Goal: Task Accomplishment & Management: Manage account settings

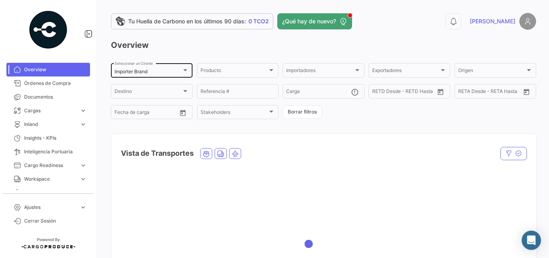
click at [147, 68] on div "Importer Brand Seleccionar un Cliente" at bounding box center [152, 70] width 74 height 16
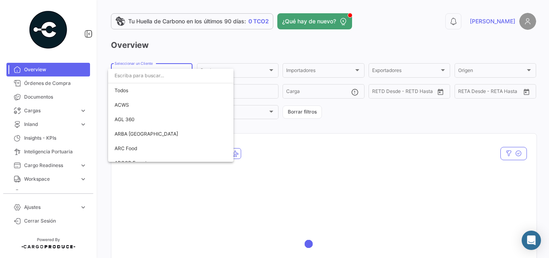
scroll to position [1442, 0]
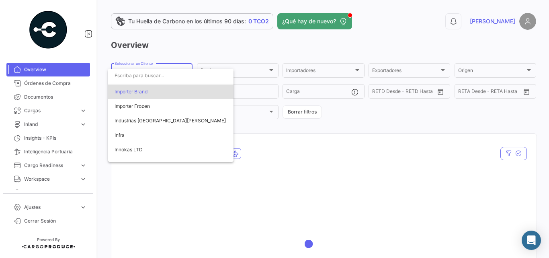
click at [128, 52] on div at bounding box center [274, 129] width 549 height 258
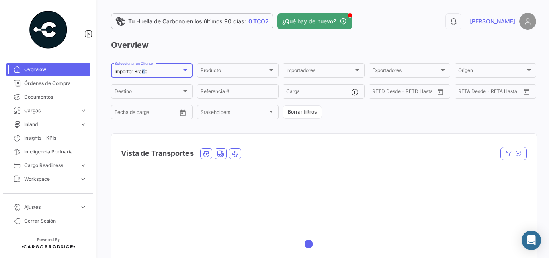
click at [145, 74] on mat-select-trigger "Importer Brand" at bounding box center [131, 71] width 33 height 6
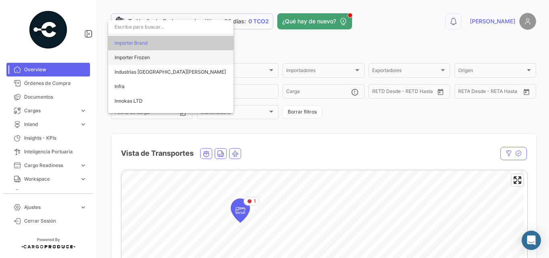
click at [161, 59] on span "Importer Frozen" at bounding box center [171, 57] width 113 height 14
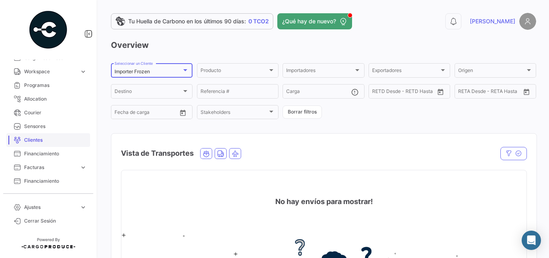
scroll to position [134, 0]
click at [37, 112] on span "Clientes" at bounding box center [55, 113] width 63 height 7
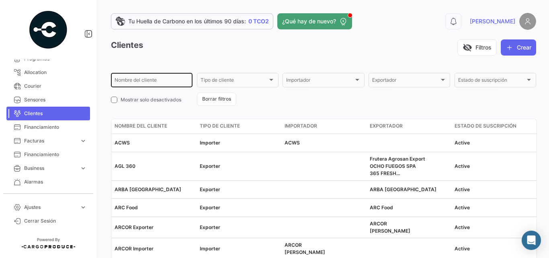
click at [151, 84] on input "Nombre del cliente" at bounding box center [152, 81] width 74 height 6
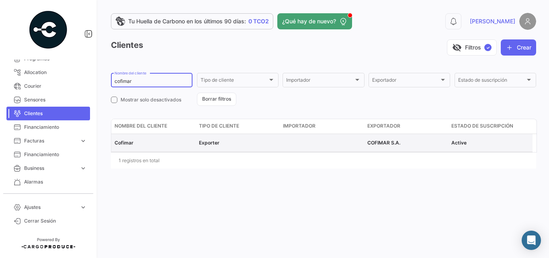
type input "cofimar"
click at [124, 144] on span "Cofimar" at bounding box center [124, 142] width 19 height 6
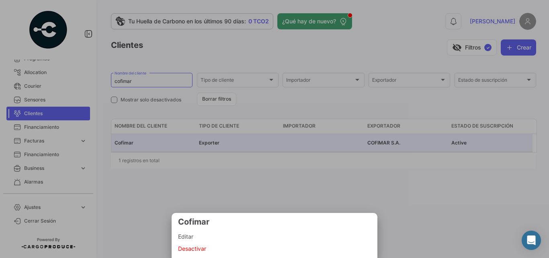
click at [197, 239] on span "Editar" at bounding box center [274, 236] width 193 height 10
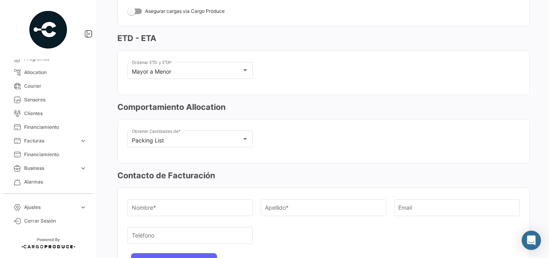
scroll to position [161, 0]
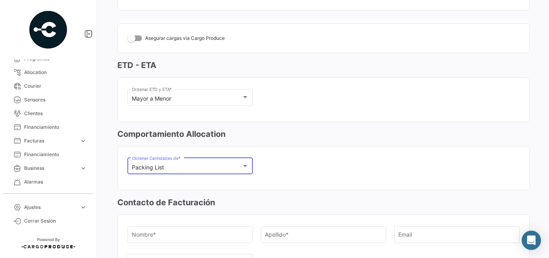
click at [242, 164] on div at bounding box center [244, 165] width 7 height 6
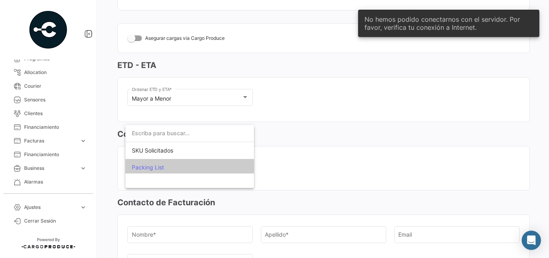
click at [340, 154] on div at bounding box center [274, 129] width 549 height 258
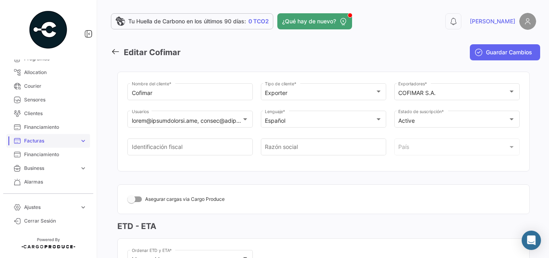
scroll to position [201, 0]
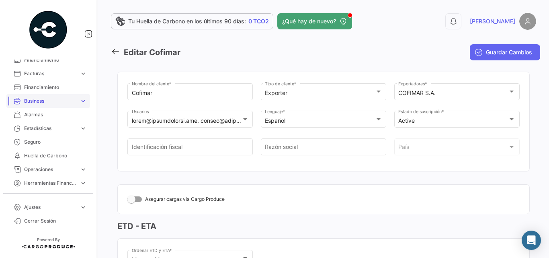
click at [53, 103] on span "Business" at bounding box center [50, 100] width 52 height 7
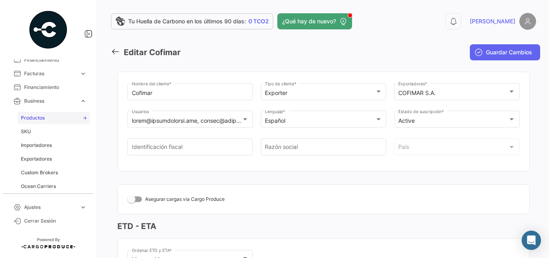
click at [39, 119] on span "Productos" at bounding box center [33, 117] width 24 height 7
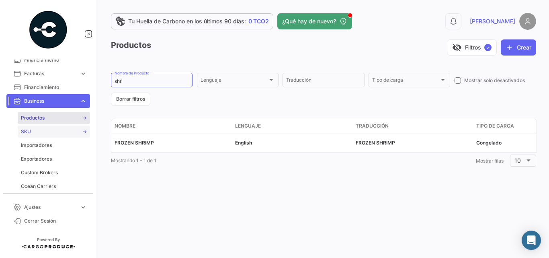
click at [40, 128] on link "SKU" at bounding box center [54, 131] width 72 height 12
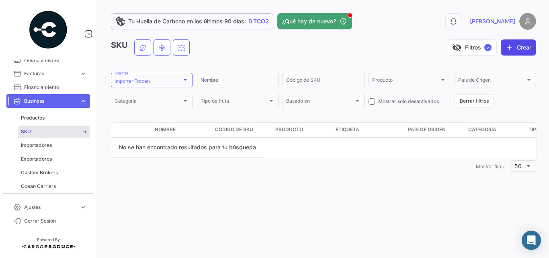
click at [511, 47] on icon "button" at bounding box center [509, 47] width 8 height 8
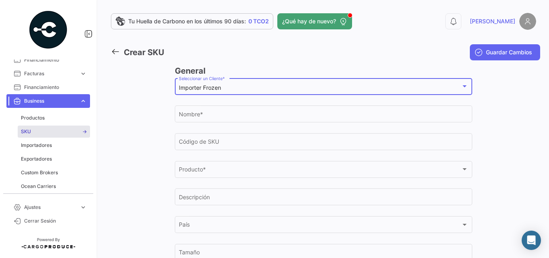
click at [236, 90] on div "Importer Frozen" at bounding box center [320, 87] width 282 height 7
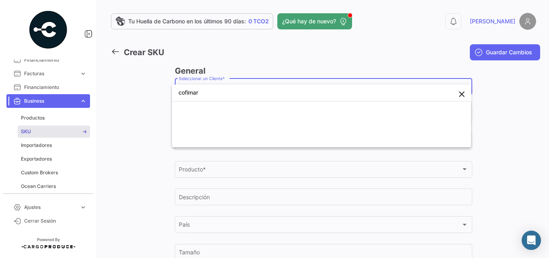
type input "cofimar"
click at [338, 54] on div at bounding box center [274, 129] width 549 height 258
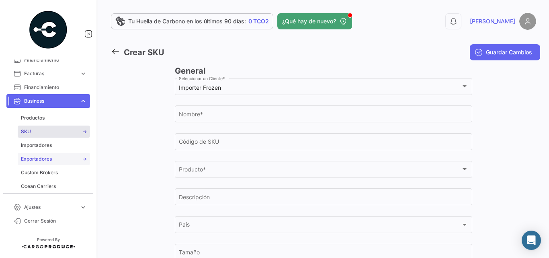
click at [44, 158] on span "Exportadores" at bounding box center [36, 158] width 31 height 7
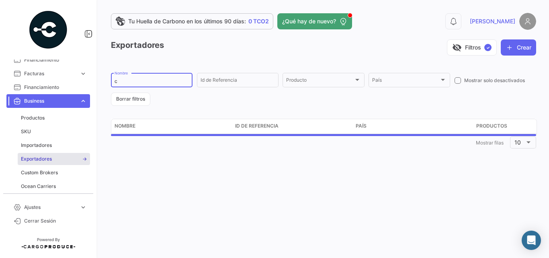
click at [132, 80] on input "c" at bounding box center [152, 81] width 74 height 6
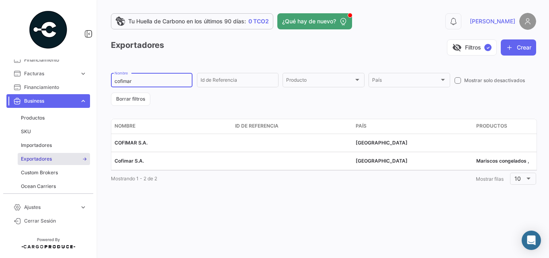
type input "cofimar"
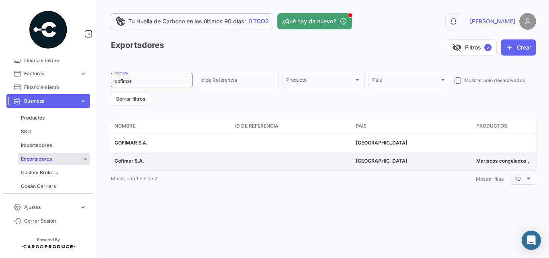
click at [126, 161] on span "Cofimar S.A." at bounding box center [129, 161] width 29 height 6
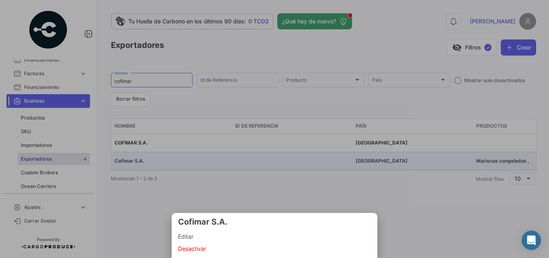
click at [193, 235] on span "Editar" at bounding box center [274, 236] width 193 height 10
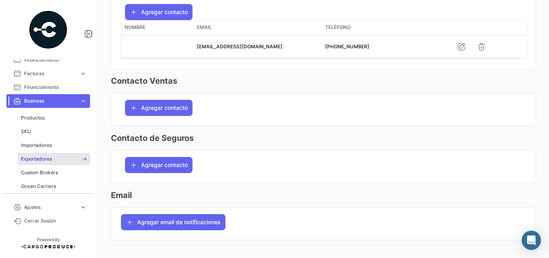
scroll to position [919, 0]
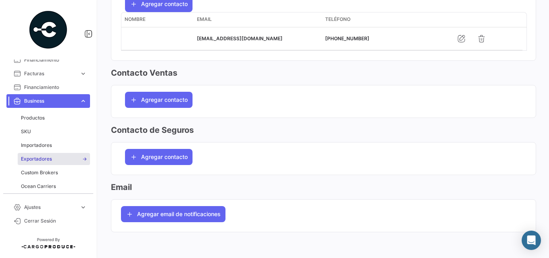
click at [28, 156] on span "Exportadores" at bounding box center [36, 158] width 31 height 7
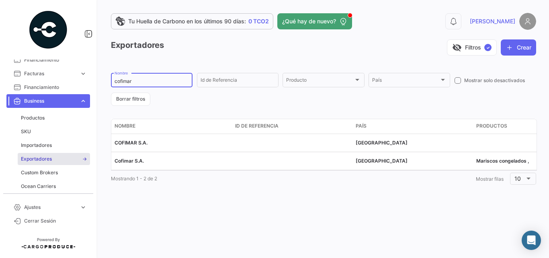
drag, startPoint x: 137, startPoint y: 81, endPoint x: 108, endPoint y: 80, distance: 28.1
click at [108, 80] on div "Tu Huella de Carbono en los últimos 90 [PERSON_NAME]: 0 TCO2 ¿Qué hay de nuevo?…" at bounding box center [323, 129] width 451 height 258
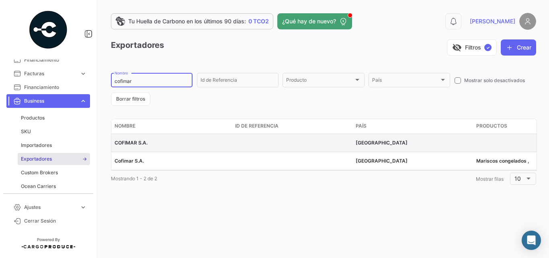
click at [132, 141] on span "COFIMAR S.A." at bounding box center [131, 142] width 33 height 6
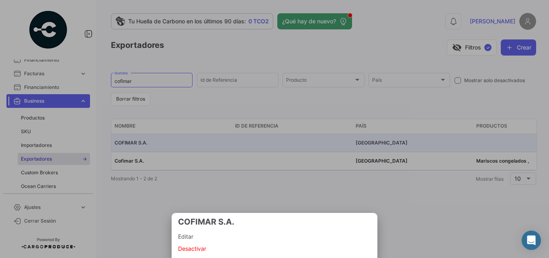
click at [189, 233] on span "Editar" at bounding box center [274, 236] width 193 height 10
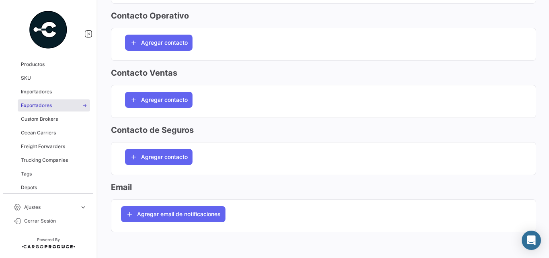
scroll to position [228, 0]
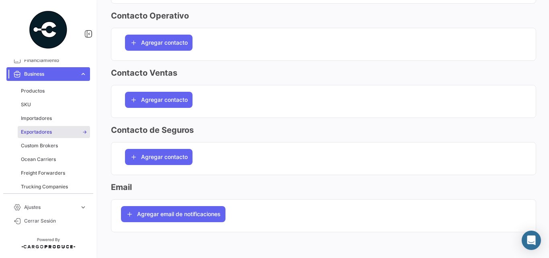
click at [49, 76] on span "Business" at bounding box center [50, 73] width 52 height 7
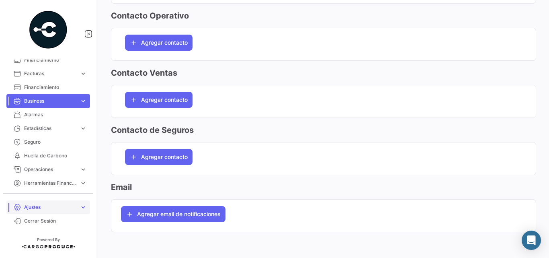
click at [38, 205] on span "Ajustes" at bounding box center [50, 206] width 52 height 7
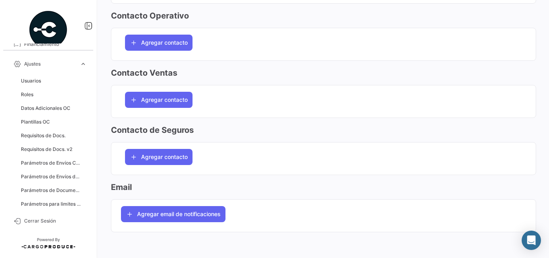
click at [80, 66] on span "expand_more" at bounding box center [83, 63] width 7 height 7
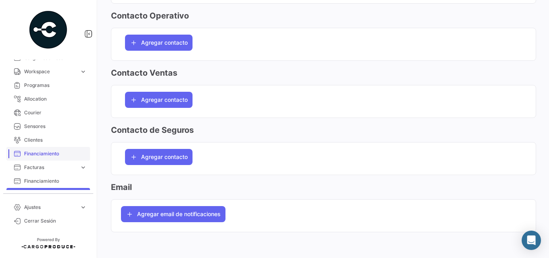
scroll to position [161, 0]
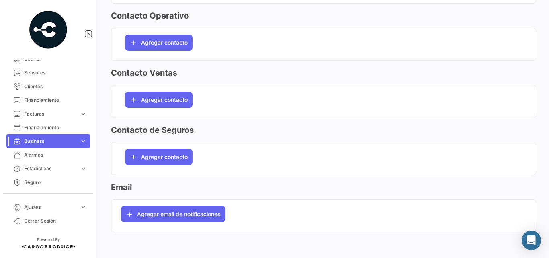
click at [51, 139] on span "Business" at bounding box center [50, 140] width 52 height 7
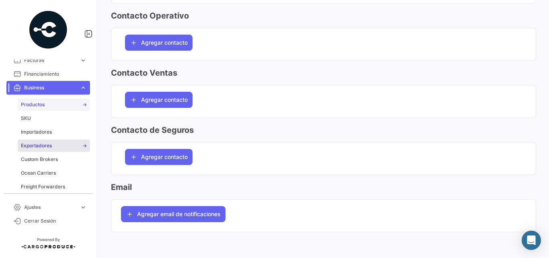
click at [41, 104] on span "Productos" at bounding box center [33, 104] width 24 height 7
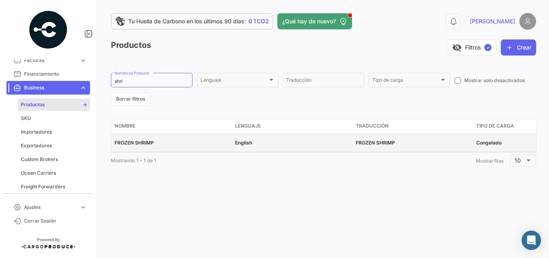
click at [137, 142] on span "FROZEN SHRIMP" at bounding box center [134, 142] width 39 height 6
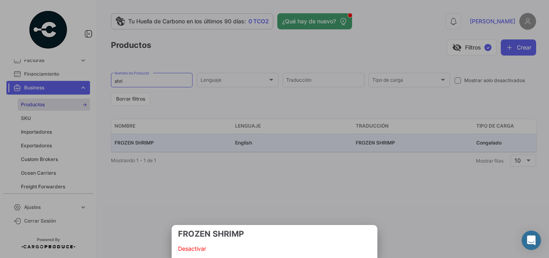
click at [227, 233] on h3 "FROZEN SHRIMP" at bounding box center [274, 233] width 193 height 11
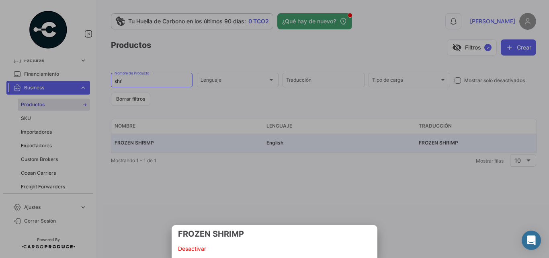
scroll to position [214, 0]
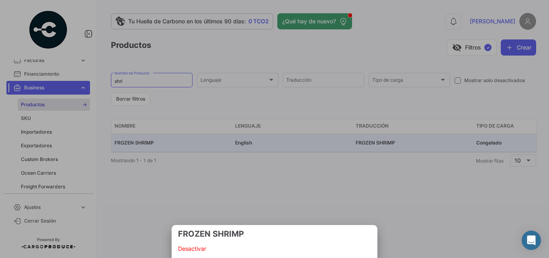
click at [246, 88] on div at bounding box center [274, 129] width 549 height 258
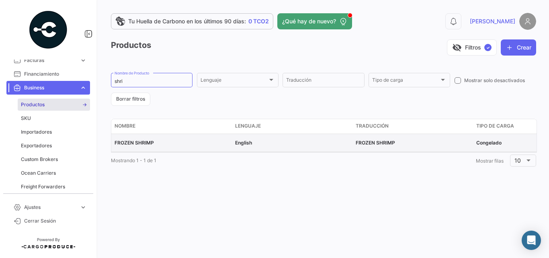
click at [134, 142] on span "FROZEN SHRIMP" at bounding box center [134, 142] width 39 height 6
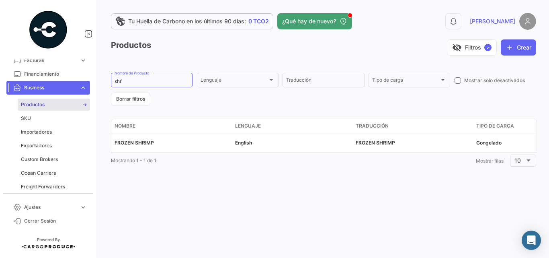
click at [71, 85] on span "Business" at bounding box center [50, 87] width 52 height 7
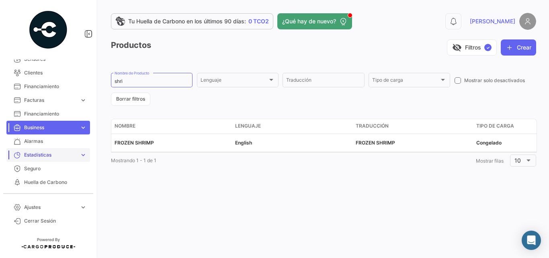
scroll to position [147, 0]
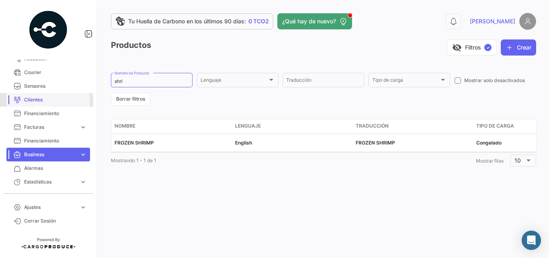
click at [39, 102] on span "Clientes" at bounding box center [55, 99] width 63 height 7
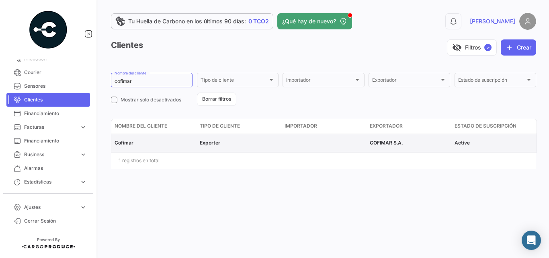
click at [122, 142] on span "Cofimar" at bounding box center [124, 142] width 19 height 6
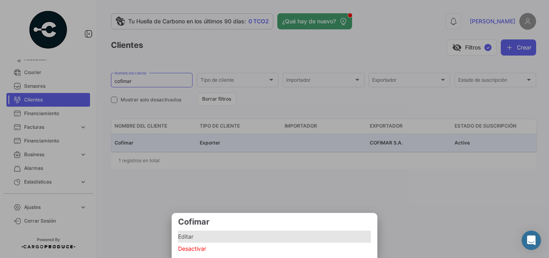
click at [196, 237] on span "Editar" at bounding box center [274, 236] width 193 height 10
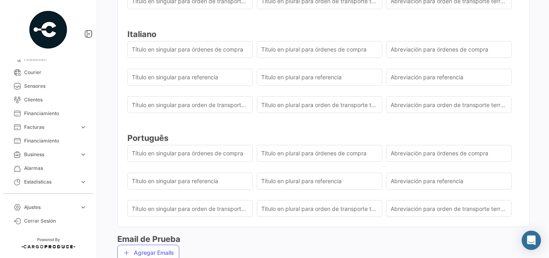
scroll to position [1870, 0]
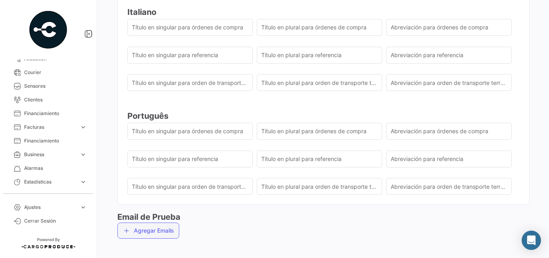
click at [143, 231] on button "Agregar Emails" at bounding box center [148, 230] width 62 height 16
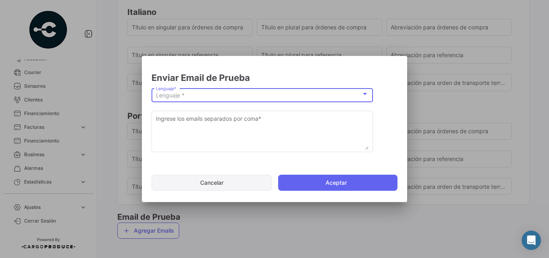
click at [230, 184] on button "Cancelar" at bounding box center [211, 182] width 120 height 16
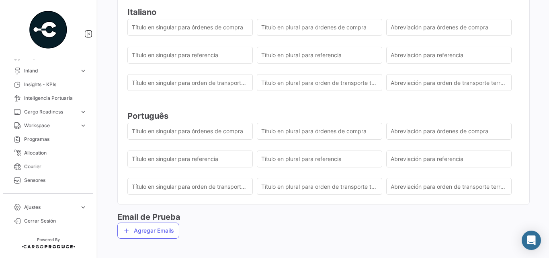
scroll to position [161, 0]
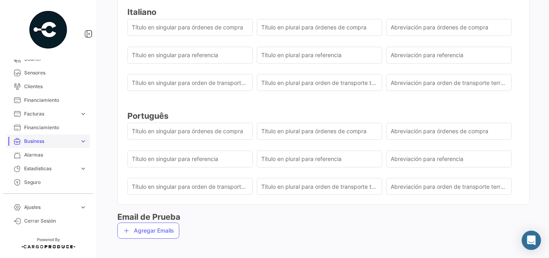
click at [51, 136] on link "Business expand_more" at bounding box center [48, 141] width 84 height 14
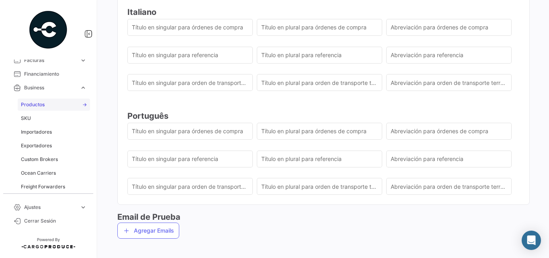
click at [33, 105] on span "Productos" at bounding box center [33, 104] width 24 height 7
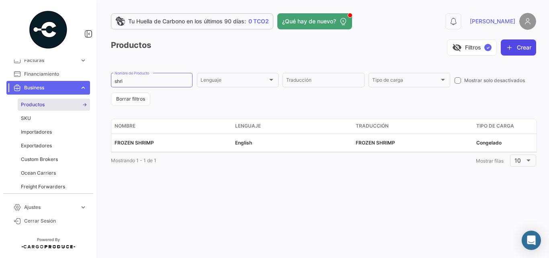
click at [516, 47] on button "Crear" at bounding box center [518, 47] width 35 height 16
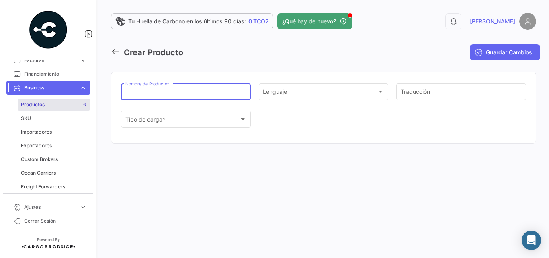
click at [225, 93] on input "Nombre de Producto *" at bounding box center [185, 93] width 121 height 7
type input "F"
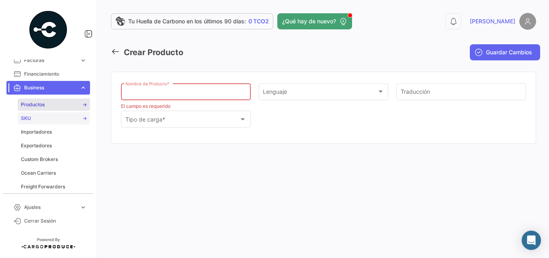
click at [32, 115] on link "SKU" at bounding box center [54, 118] width 72 height 12
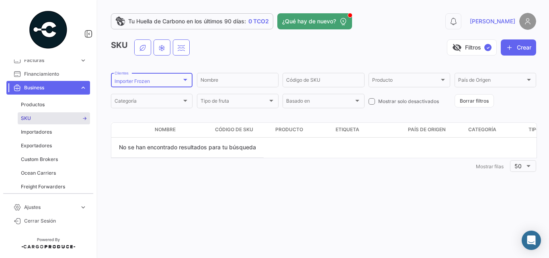
click at [163, 84] on div "Importer Frozen" at bounding box center [148, 81] width 67 height 6
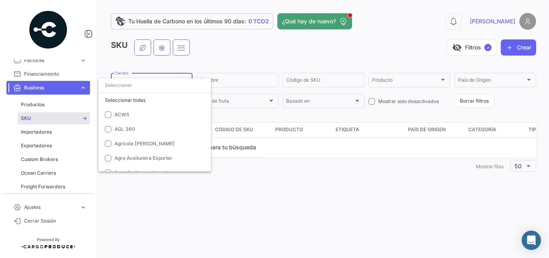
scroll to position [1410, 0]
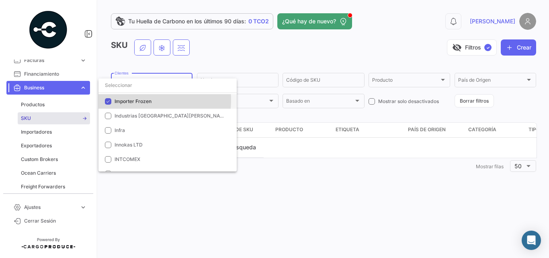
click at [132, 100] on span "Importer Frozen" at bounding box center [133, 101] width 37 height 6
click at [136, 85] on input "dropdown search" at bounding box center [167, 85] width 138 height 14
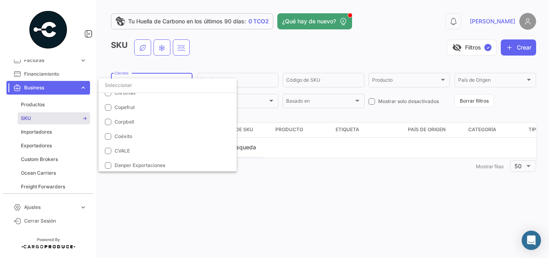
scroll to position [607, 0]
click at [330, 47] on div at bounding box center [274, 129] width 549 height 258
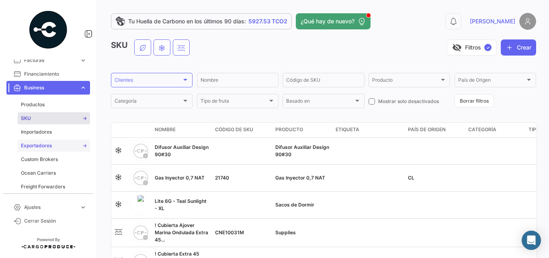
click at [48, 146] on span "Exportadores" at bounding box center [36, 145] width 31 height 7
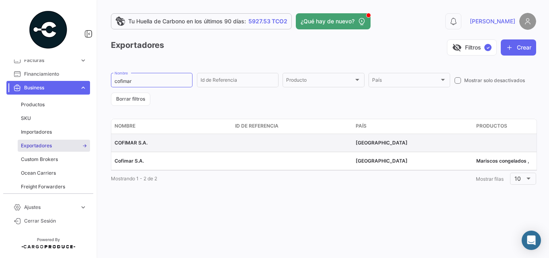
click at [127, 143] on span "COFIMAR S.A." at bounding box center [131, 142] width 33 height 6
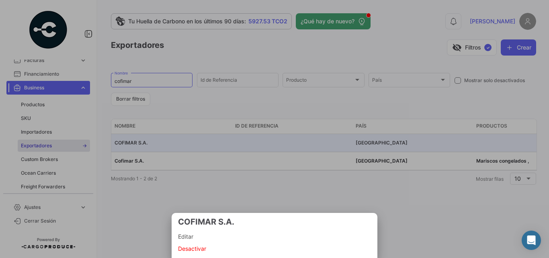
click at [190, 235] on span "Editar" at bounding box center [274, 236] width 193 height 10
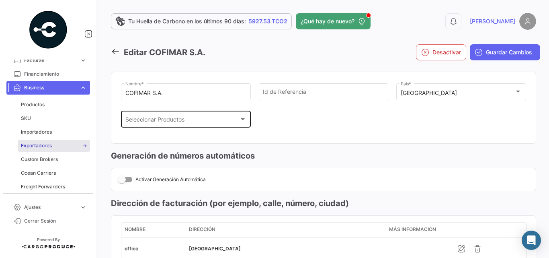
click at [242, 114] on div "Seleccionar Productos Seleccionar Productos" at bounding box center [185, 118] width 121 height 18
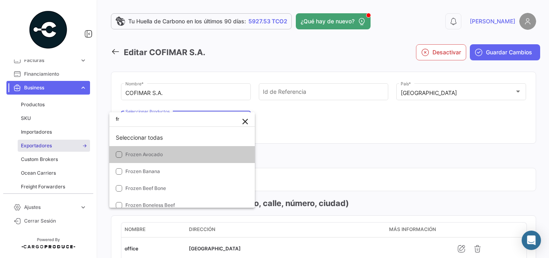
type input "f"
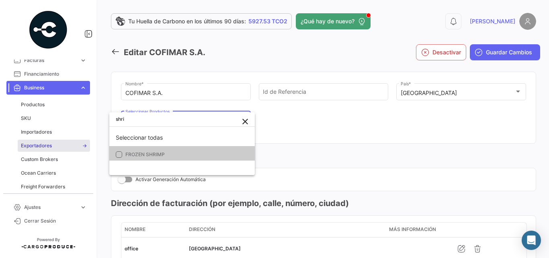
type input "shri"
click at [117, 153] on mat-pseudo-checkbox at bounding box center [119, 154] width 6 height 6
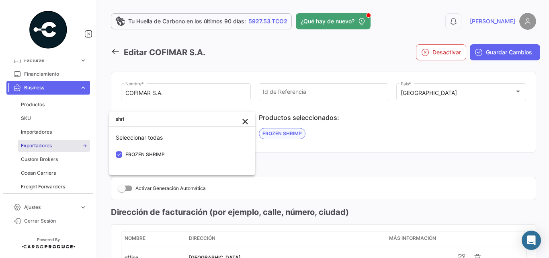
click at [344, 145] on div at bounding box center [274, 129] width 549 height 258
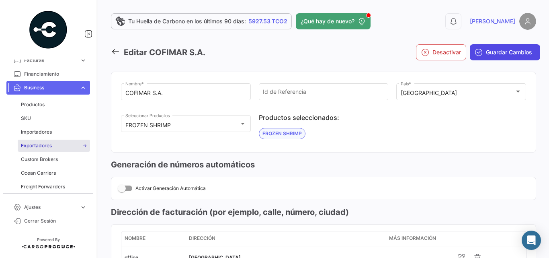
click at [497, 57] on button "Guardar Cambios" at bounding box center [505, 52] width 70 height 16
click at [490, 57] on button "Guardar Cambios" at bounding box center [505, 52] width 70 height 16
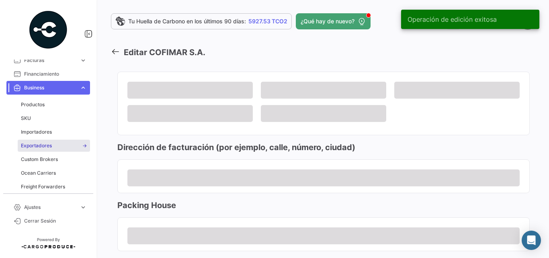
click at [115, 50] on icon at bounding box center [115, 51] width 9 height 9
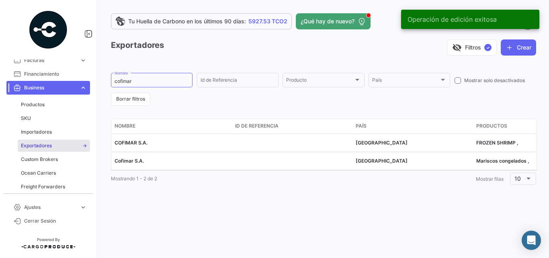
click at [47, 86] on span "Business" at bounding box center [50, 87] width 52 height 7
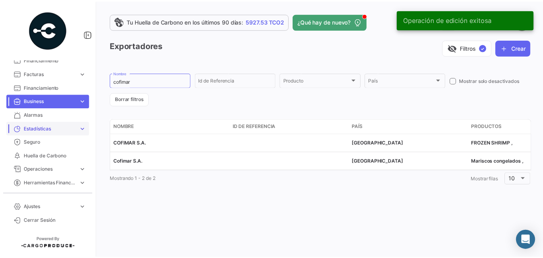
scroll to position [67, 0]
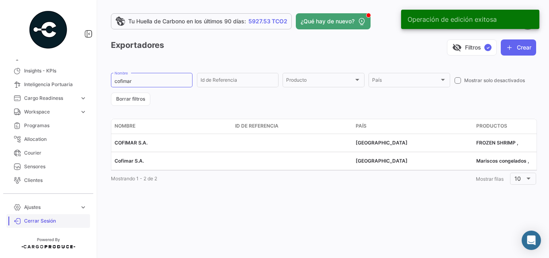
click at [32, 217] on span "Cerrar Sesión" at bounding box center [55, 220] width 63 height 7
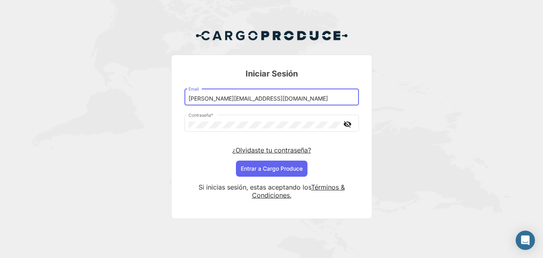
click at [213, 97] on input "[PERSON_NAME][EMAIL_ADDRESS][DOMAIN_NAME]" at bounding box center [271, 98] width 166 height 7
type input "[PERSON_NAME][EMAIL_ADDRESS][DOMAIN_NAME]"
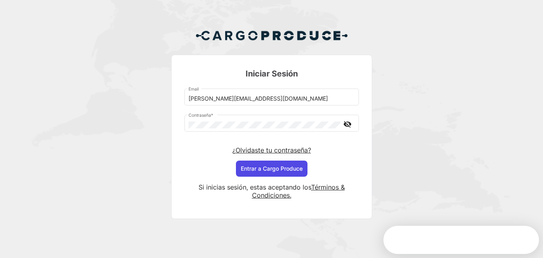
click at [250, 167] on button "Entrar a Cargo Produce" at bounding box center [272, 168] width 72 height 16
